Goal: Contribute content

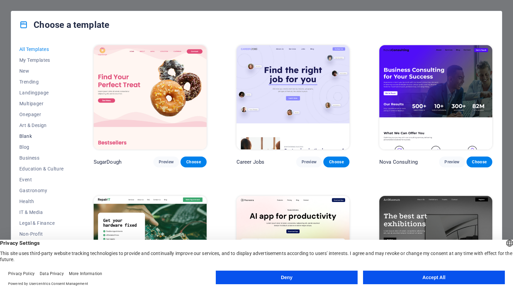
click at [27, 135] on span "Blank" at bounding box center [41, 135] width 44 height 5
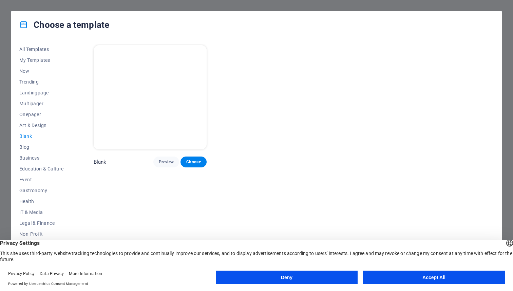
click at [393, 279] on button "Accept All" at bounding box center [434, 277] width 142 height 14
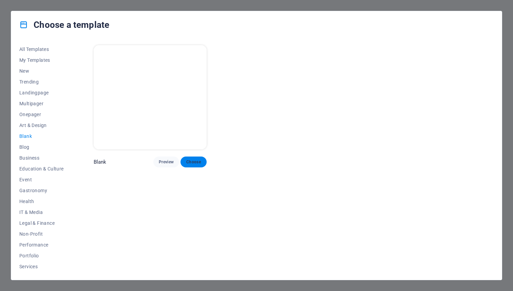
click at [188, 161] on span "Choose" at bounding box center [193, 161] width 15 height 5
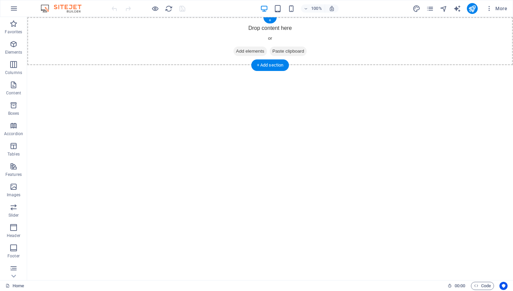
click at [239, 52] on span "Add elements" at bounding box center [250, 50] width 34 height 9
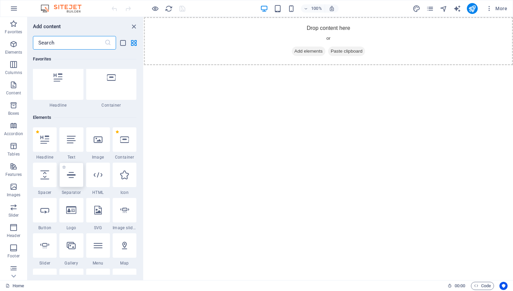
scroll to position [25, 0]
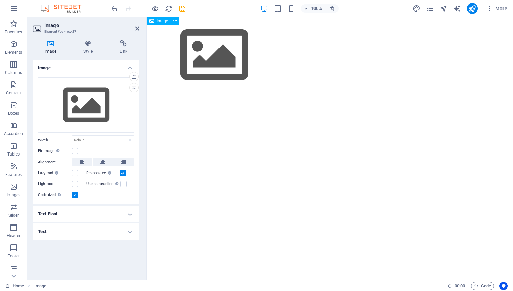
click at [174, 37] on figure at bounding box center [330, 55] width 366 height 76
click at [88, 102] on div "Drag files here, click to choose files or select files from Files or our free s…" at bounding box center [86, 105] width 96 height 56
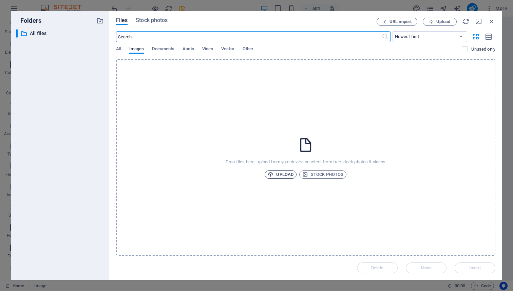
click at [275, 173] on span "Upload" at bounding box center [281, 174] width 26 height 8
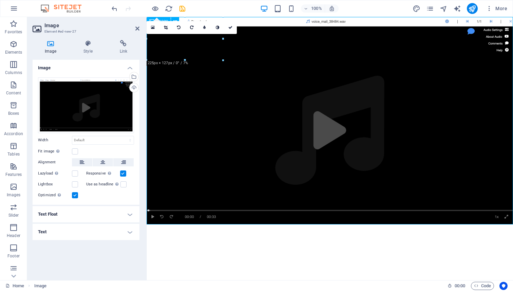
click at [234, 102] on figure at bounding box center [330, 120] width 366 height 207
click at [70, 216] on h4 "Text Float" at bounding box center [86, 214] width 107 height 16
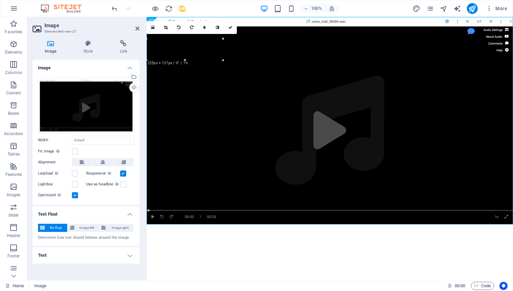
click at [67, 251] on h4 "Text" at bounding box center [86, 255] width 107 height 16
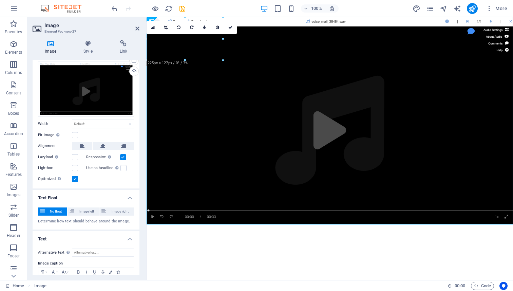
scroll to position [0, 0]
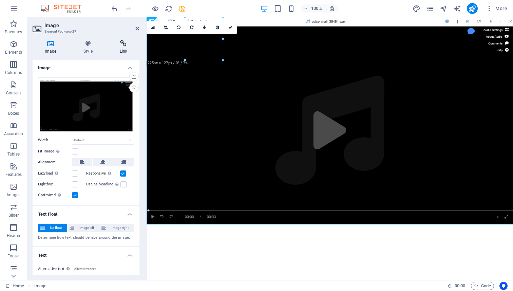
click at [125, 42] on icon at bounding box center [124, 43] width 32 height 7
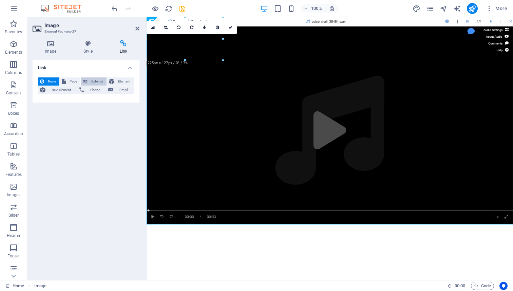
click at [90, 82] on span "External" at bounding box center [97, 81] width 15 height 8
select select "blank"
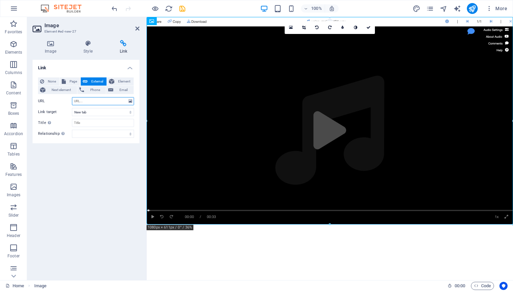
click at [85, 101] on input "URL" at bounding box center [103, 101] width 62 height 8
click at [82, 101] on input "URL" at bounding box center [103, 101] width 62 height 8
paste input "[URL][DOMAIN_NAME]"
type input "[URL][DOMAIN_NAME]"
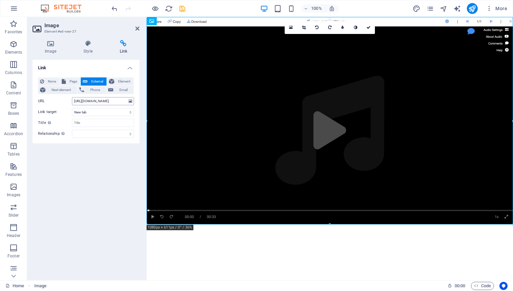
scroll to position [0, 0]
click at [471, 9] on icon "publish" at bounding box center [472, 9] width 8 height 8
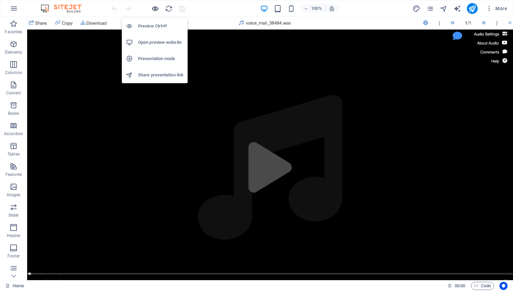
click at [156, 9] on icon "button" at bounding box center [155, 9] width 8 height 8
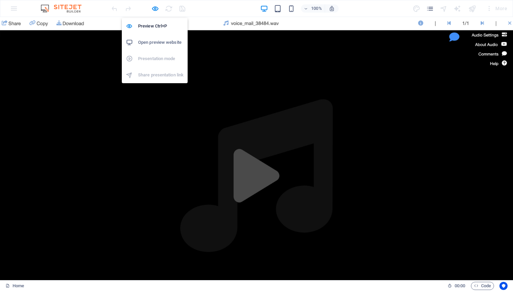
click at [153, 39] on h6 "Open preview website" at bounding box center [160, 42] width 45 height 8
